Goal: Transaction & Acquisition: Purchase product/service

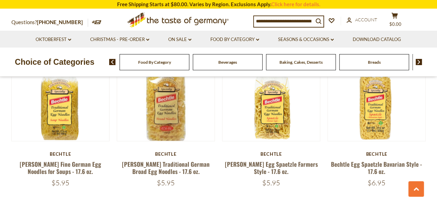
scroll to position [262, 0]
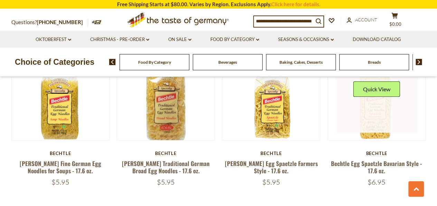
click at [370, 127] on link at bounding box center [376, 92] width 82 height 82
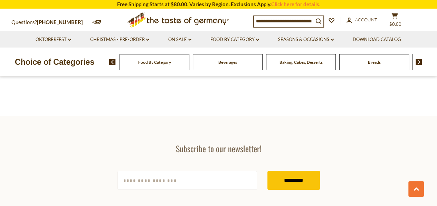
scroll to position [1091, 0]
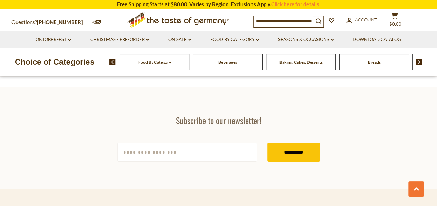
click at [417, 64] on img at bounding box center [418, 62] width 7 height 6
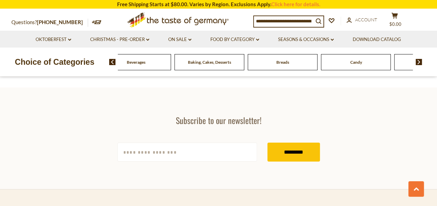
click at [417, 64] on img at bounding box center [418, 62] width 7 height 6
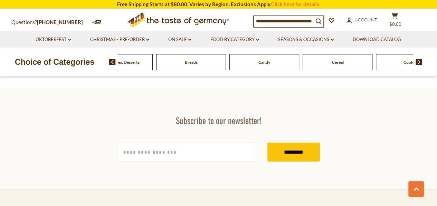
click at [417, 64] on img at bounding box center [418, 62] width 7 height 6
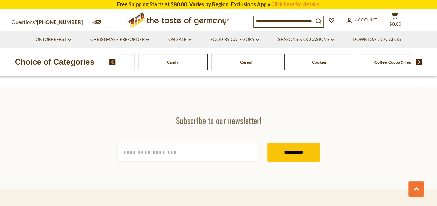
click at [417, 64] on img at bounding box center [418, 62] width 7 height 6
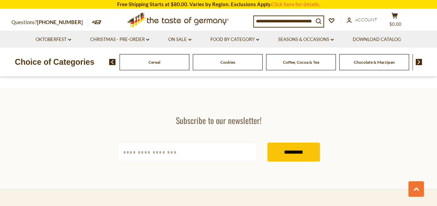
click at [418, 64] on img at bounding box center [418, 62] width 7 height 6
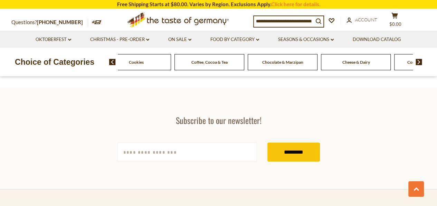
click at [418, 64] on img at bounding box center [418, 62] width 7 height 6
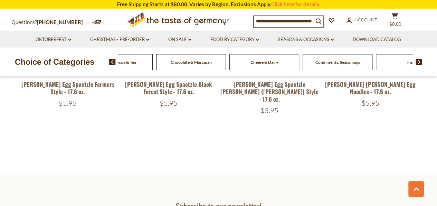
scroll to position [980, 0]
